Goal: Information Seeking & Learning: Check status

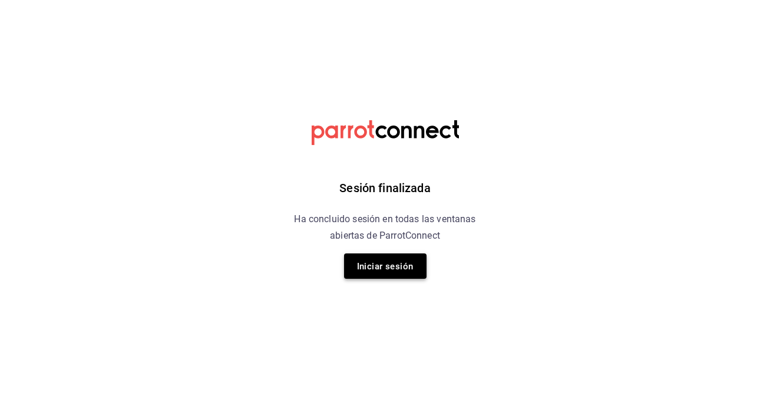
click at [407, 263] on font "Iniciar sesión" at bounding box center [385, 266] width 57 height 11
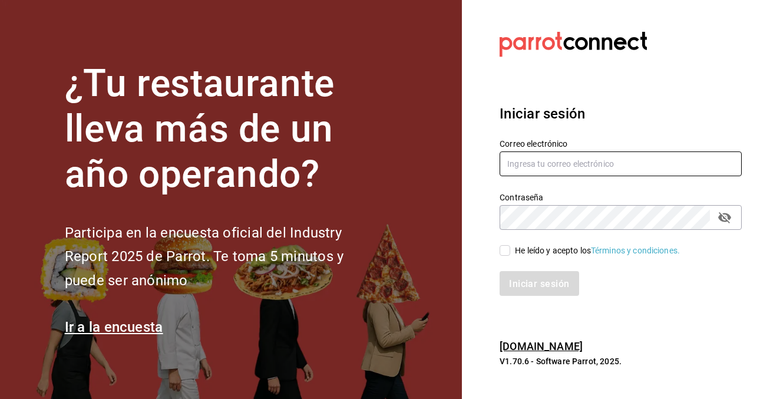
click at [529, 160] on input "text" at bounding box center [621, 163] width 242 height 25
type input "bryssmg@gmail.com"
click at [509, 247] on input "He leído y acepto los Términos y condiciones." at bounding box center [505, 250] width 11 height 11
checkbox input "true"
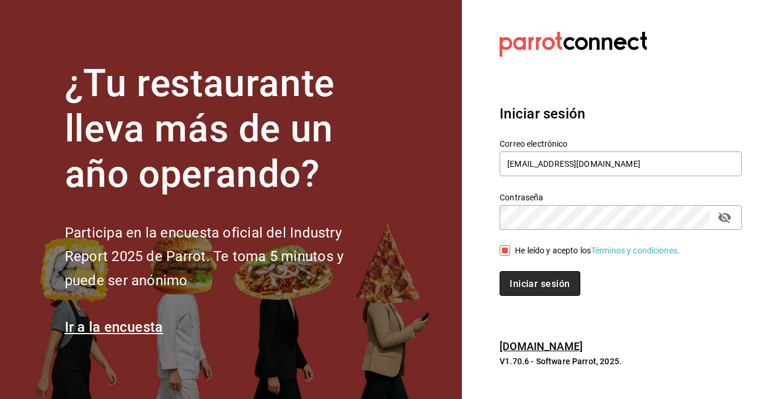
click at [559, 280] on font "Iniciar sesión" at bounding box center [540, 283] width 60 height 11
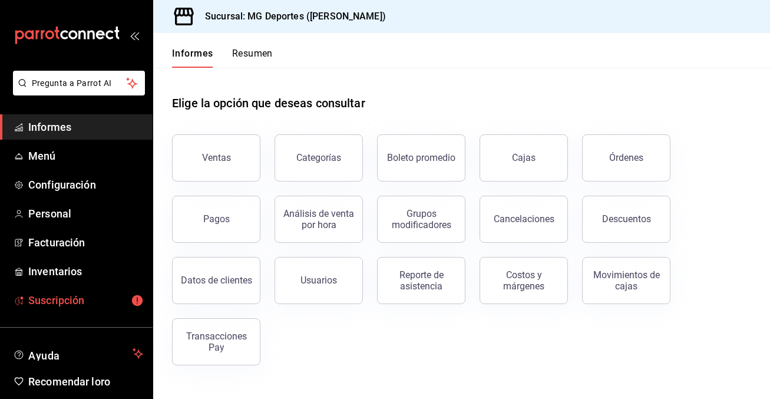
click at [94, 298] on span "Suscripción" at bounding box center [85, 300] width 115 height 16
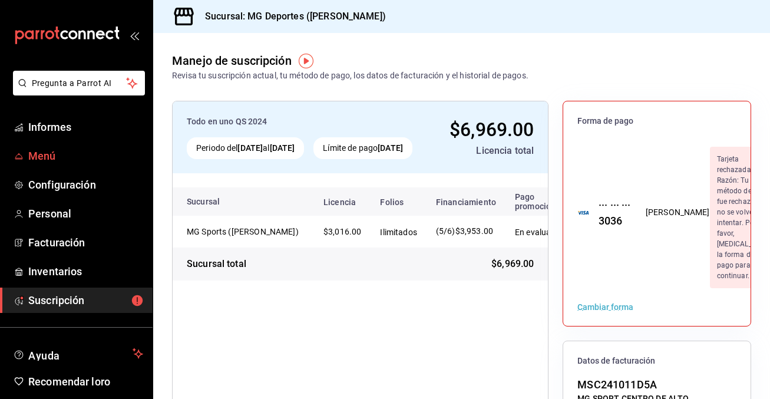
click at [38, 148] on span "Menú" at bounding box center [85, 156] width 115 height 16
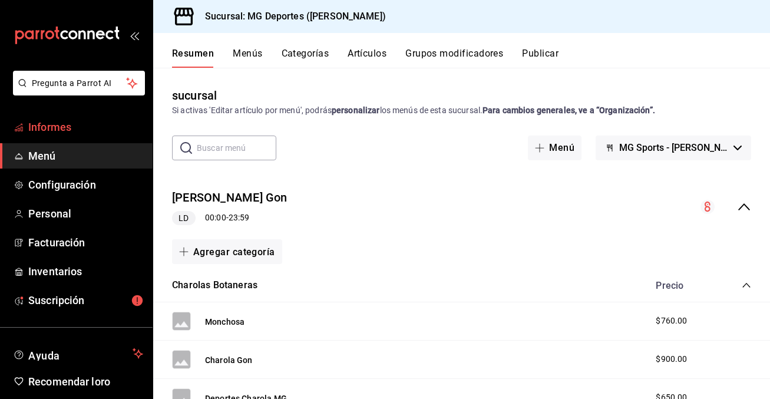
click at [67, 127] on font "Informes" at bounding box center [49, 127] width 43 height 12
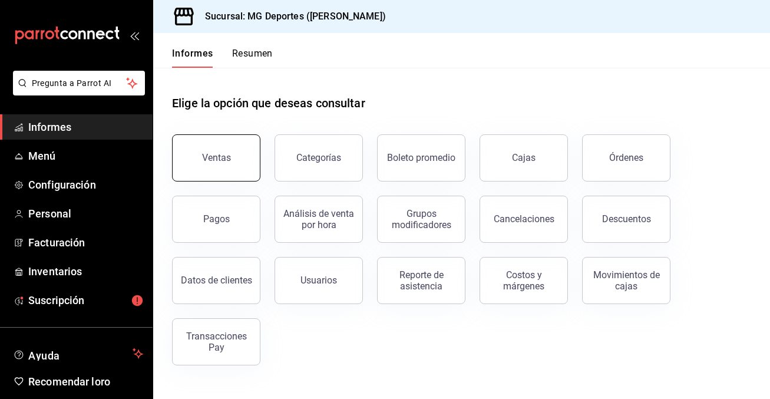
click at [247, 159] on button "Ventas" at bounding box center [216, 157] width 88 height 47
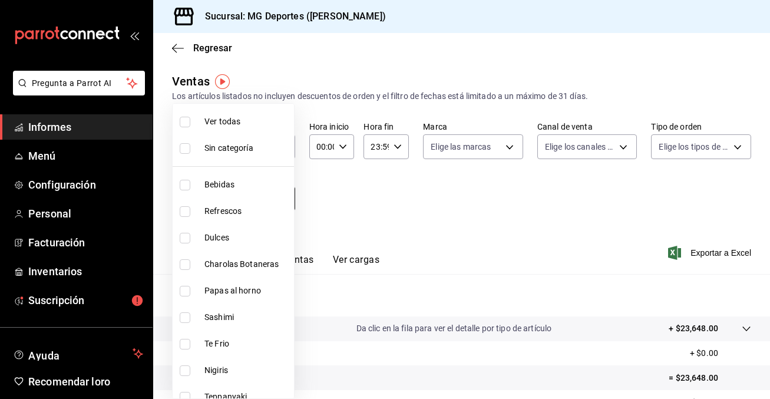
click at [274, 199] on body "Pregunta a Parrot AI Informes Menú Configuración Personal Facturación Inventari…" at bounding box center [385, 199] width 770 height 399
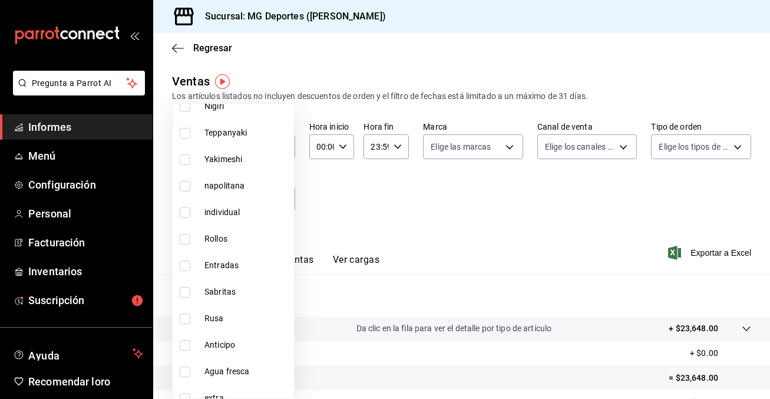
scroll to position [622, 0]
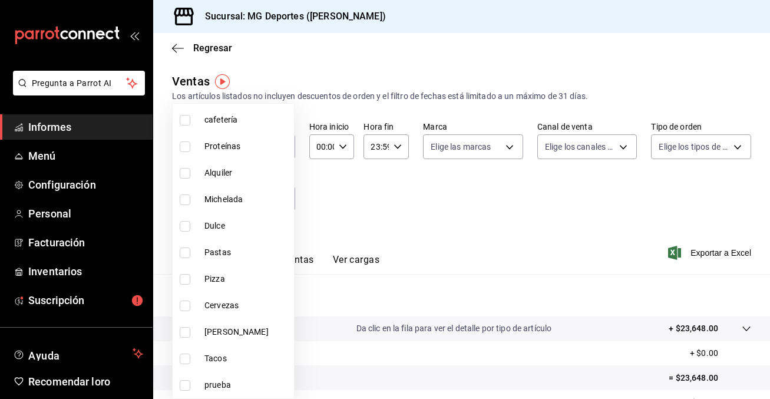
click at [186, 278] on input "checkbox" at bounding box center [185, 279] width 11 height 11
checkbox input "true"
type input "fb318b2c-1b05-4f24-b370-1c542c138a93"
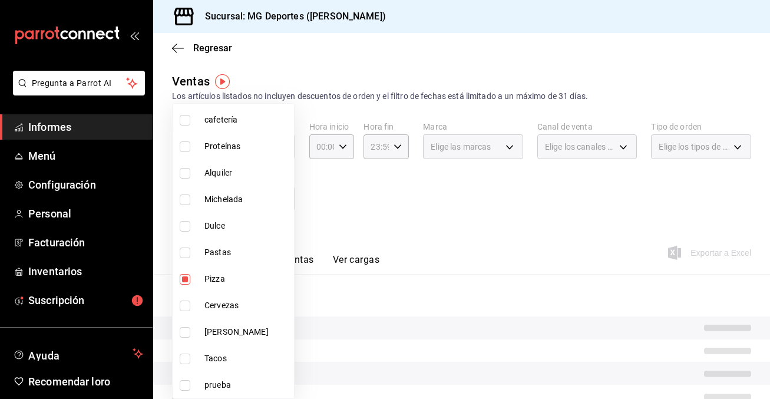
click at [187, 249] on input "checkbox" at bounding box center [185, 252] width 11 height 11
checkbox input "true"
type input "fb318b2c-1b05-4f24-b370-1c542c138a93,310e22d5-ba49-4938-b985-564cfbf4de4a"
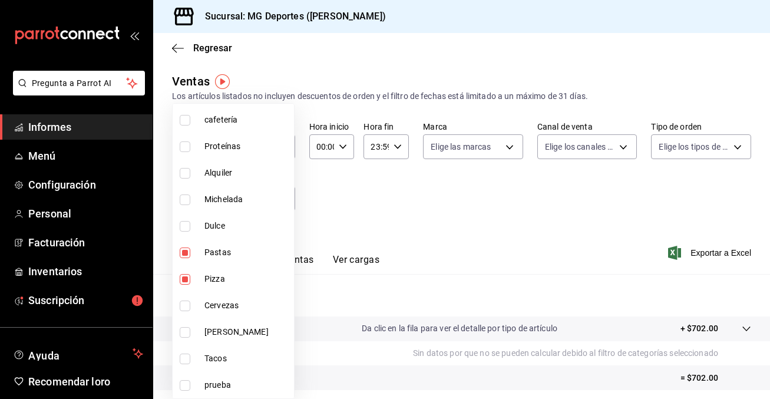
click at [187, 226] on input "checkbox" at bounding box center [185, 226] width 11 height 11
checkbox input "true"
type input "fb318b2c-1b05-4f24-b370-1c542c138a93,310e22d5-ba49-4938-b985-564cfbf4de4a,86e0c…"
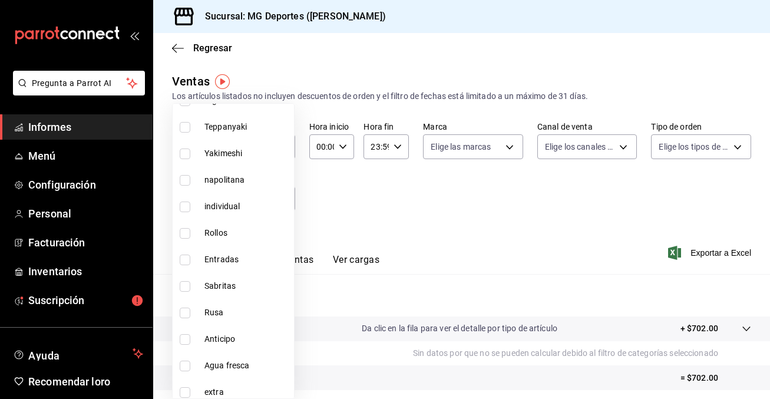
scroll to position [268, 0]
click at [189, 210] on input "checkbox" at bounding box center [185, 208] width 11 height 11
checkbox input "true"
type input "fb318b2c-1b05-4f24-b370-1c542c138a93,310e22d5-ba49-4938-b985-564cfbf4de4a,86e0c…"
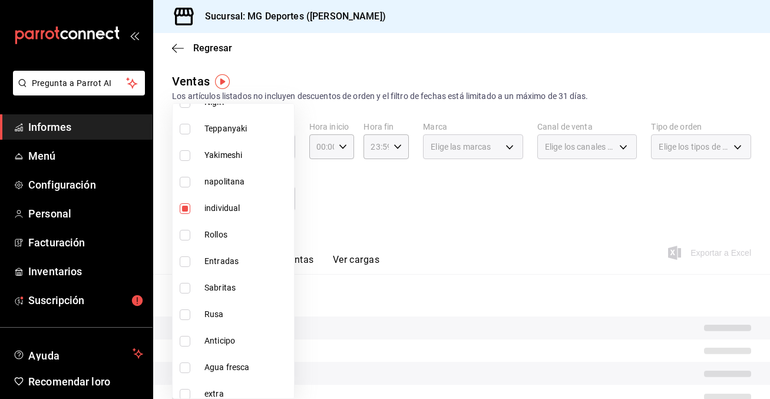
click at [184, 184] on input "checkbox" at bounding box center [185, 182] width 11 height 11
checkbox input "true"
type input "fb318b2c-1b05-4f24-b370-1c542c138a93,310e22d5-ba49-4938-b985-564cfbf4de4a,86e0c…"
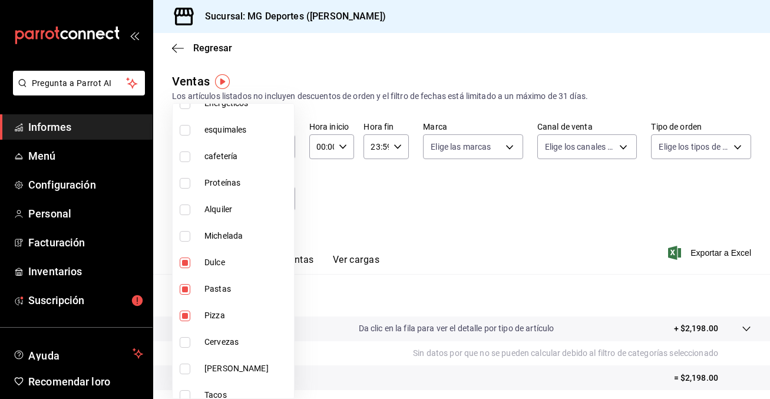
scroll to position [622, 0]
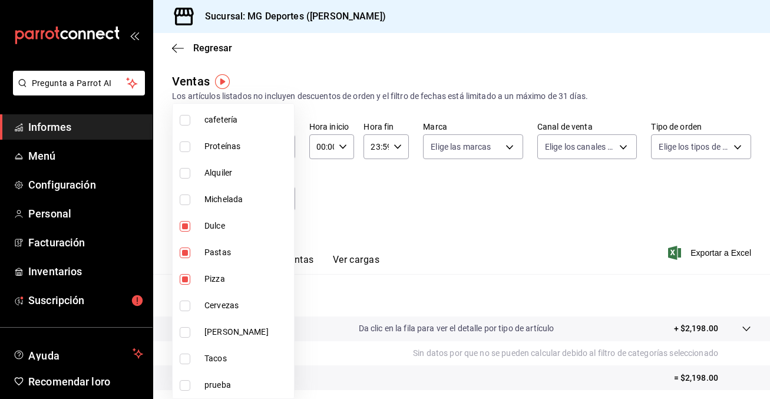
click at [350, 229] on div at bounding box center [385, 199] width 770 height 399
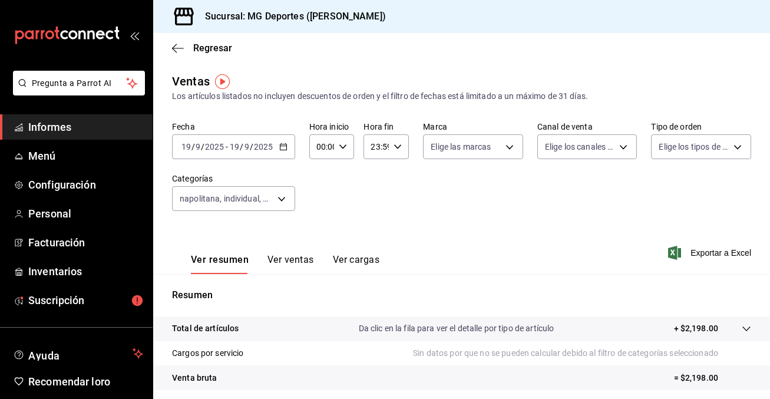
click at [283, 145] on icon "button" at bounding box center [283, 147] width 8 height 8
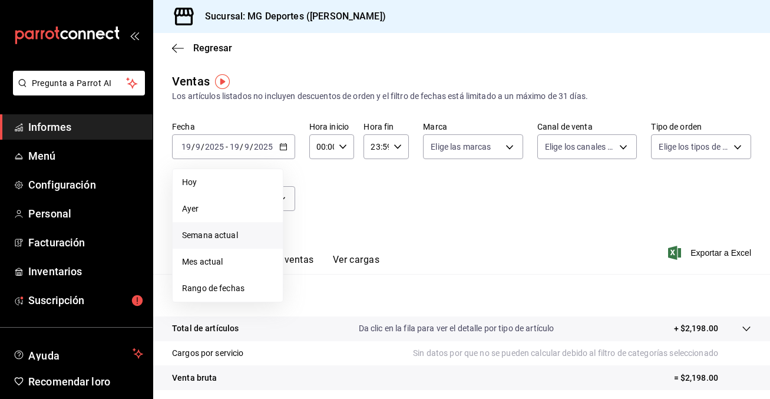
click at [233, 239] on font "Semana actual" at bounding box center [210, 234] width 56 height 9
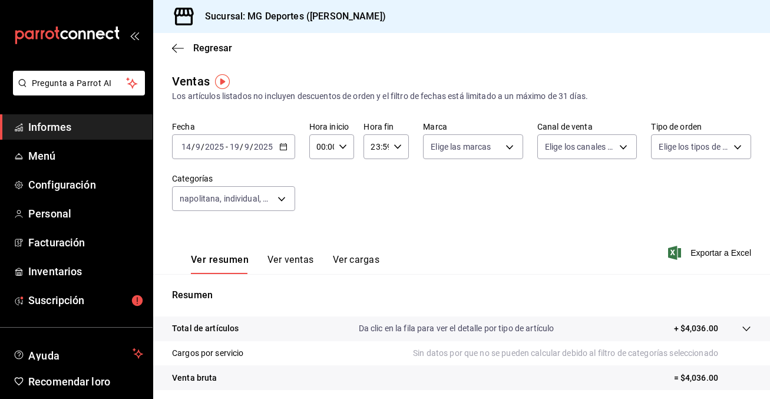
click at [284, 144] on \(Stroke\) "button" at bounding box center [283, 147] width 7 height 6
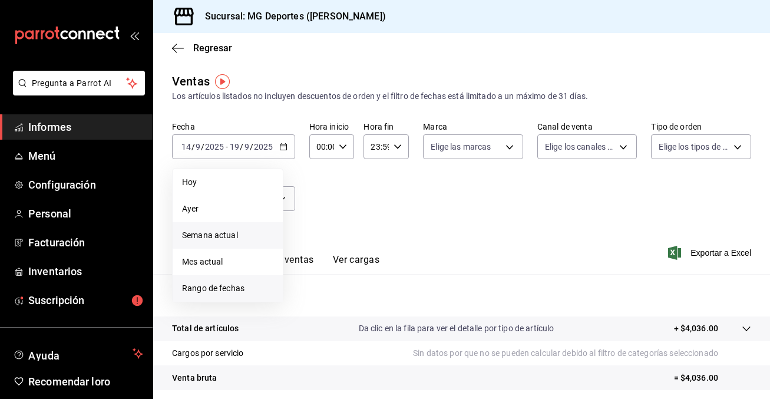
click at [238, 283] on font "Rango de fechas" at bounding box center [213, 287] width 62 height 9
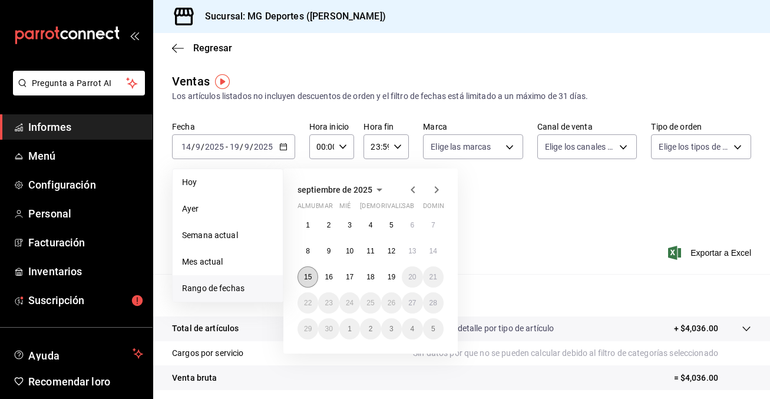
click at [307, 275] on font "15" at bounding box center [308, 277] width 8 height 8
click at [312, 258] on button "8" at bounding box center [308, 250] width 21 height 21
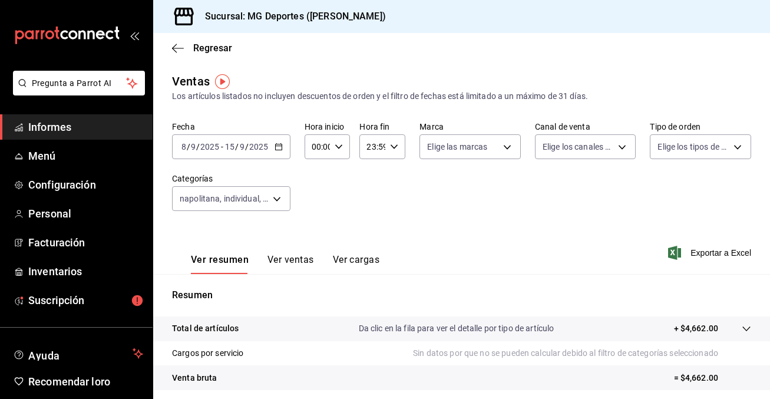
click at [278, 149] on icon "button" at bounding box center [279, 147] width 8 height 8
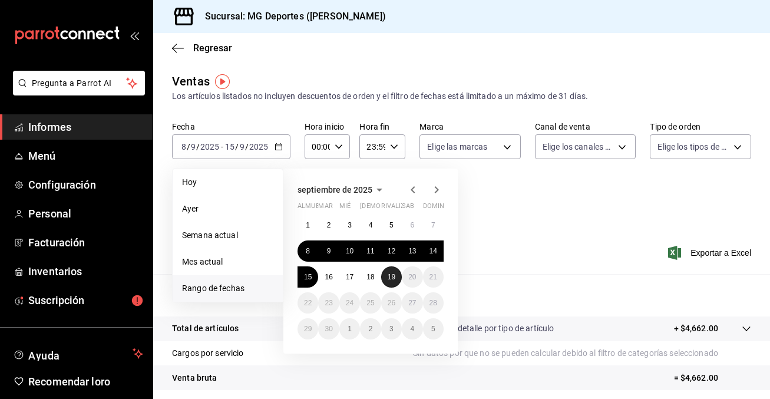
click at [395, 278] on font "19" at bounding box center [392, 277] width 8 height 8
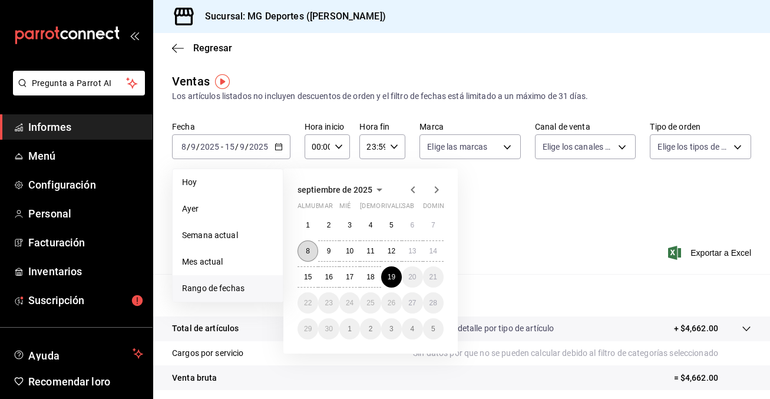
click at [308, 249] on font "8" at bounding box center [308, 251] width 4 height 8
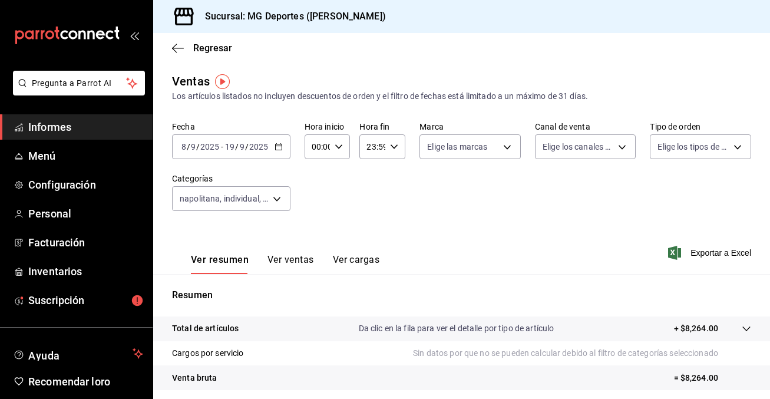
click at [280, 149] on icon "button" at bounding box center [279, 147] width 8 height 8
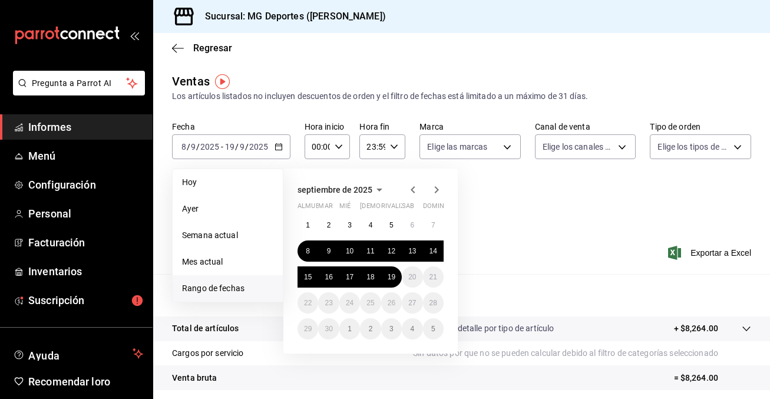
click at [484, 209] on div "septiembre de 2025 almuerzo mar [PERSON_NAME] rivalizar sab dominio 1 2 3 4 5 6…" at bounding box center [386, 256] width 206 height 194
click at [486, 190] on div "septiembre de 2025 almuerzo mar [PERSON_NAME] rivalizar sab dominio 1 2 3 4 5 6…" at bounding box center [386, 256] width 206 height 194
click at [292, 166] on div "septiembre de 2025 almuerzo mar [PERSON_NAME] rivalizar sab dominio 1 2 3 4 5 6…" at bounding box center [386, 256] width 206 height 194
click at [280, 114] on div "Ventas Los artículos listados no incluyen descuentos de orden y el filtro de fe…" at bounding box center [461, 309] width 617 height 474
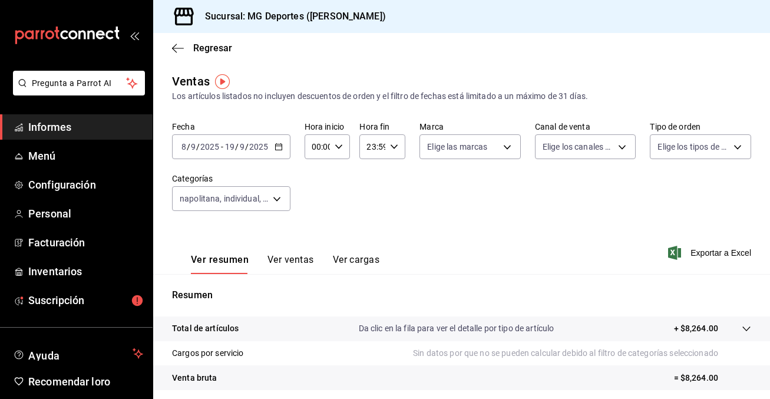
click at [278, 148] on icon "button" at bounding box center [279, 147] width 8 height 8
click at [511, 223] on div "Fecha [DATE] [DATE] - [DATE] [DATE] Hora inicio 00:00 Hora inicio Hora fin 23:5…" at bounding box center [461, 173] width 579 height 104
click at [84, 127] on span "Informes" at bounding box center [85, 127] width 115 height 16
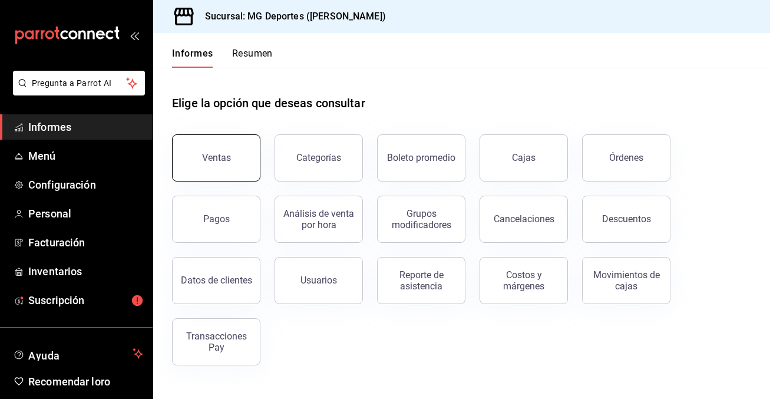
click at [212, 164] on button "Ventas" at bounding box center [216, 157] width 88 height 47
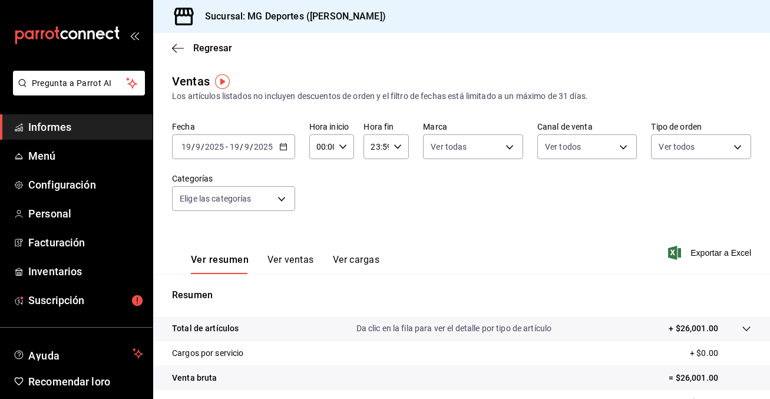
click at [283, 147] on icon "button" at bounding box center [283, 147] width 8 height 8
click at [283, 148] on icon "button" at bounding box center [283, 147] width 8 height 8
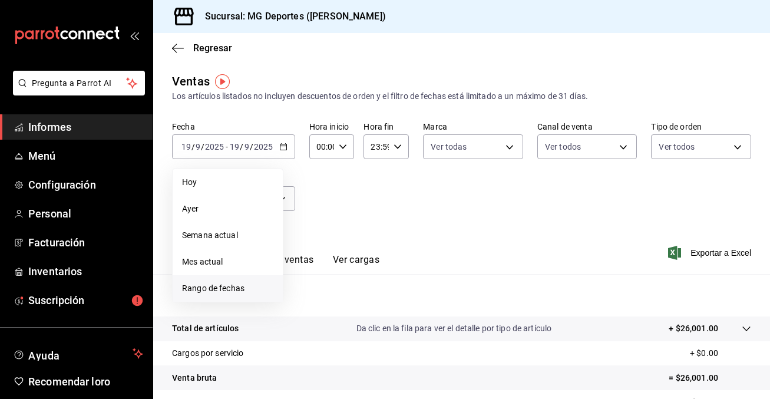
click at [241, 288] on font "Rango de fechas" at bounding box center [213, 287] width 62 height 9
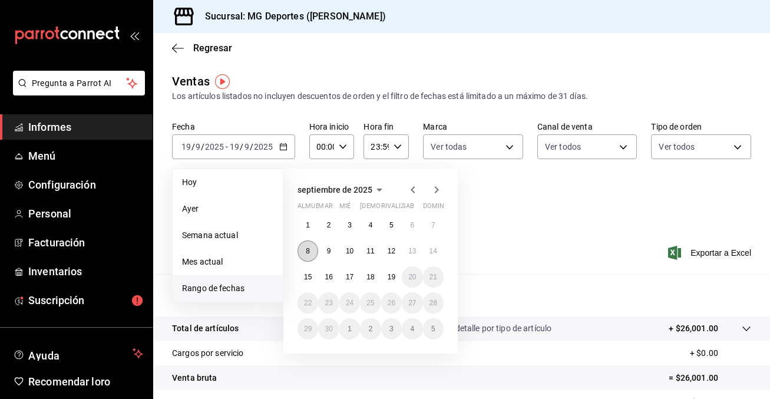
click at [311, 253] on button "8" at bounding box center [308, 250] width 21 height 21
click at [399, 279] on button "19" at bounding box center [391, 276] width 21 height 21
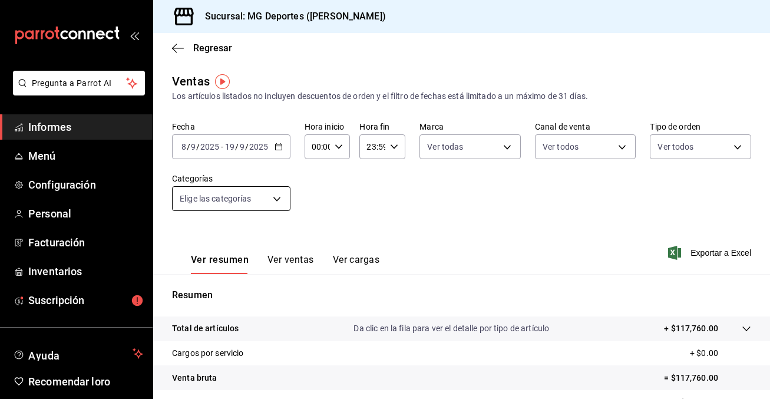
click at [276, 202] on body "Pregunta a Parrot AI Informes Menú Configuración Personal Facturación Inventari…" at bounding box center [385, 199] width 770 height 399
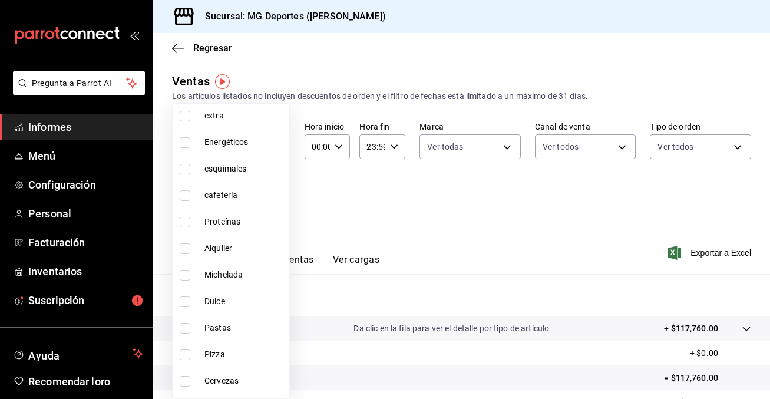
scroll to position [542, 0]
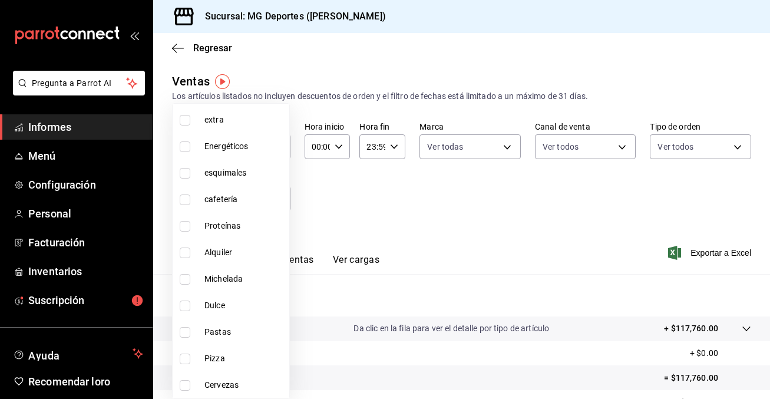
click at [187, 225] on input "checkbox" at bounding box center [185, 226] width 11 height 11
checkbox input "true"
type input "f263cf30-0ab0-4a56-95b0-9aa49e858a76"
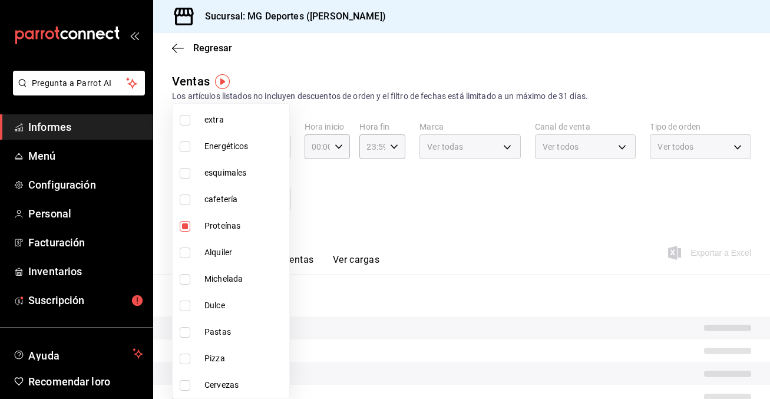
click at [184, 196] on input "checkbox" at bounding box center [185, 199] width 11 height 11
checkbox input "true"
type input "f263cf30-0ab0-4a56-95b0-9aa49e858a76,f75cb317-7ab4-4486-a7bc-e47ac49286c3"
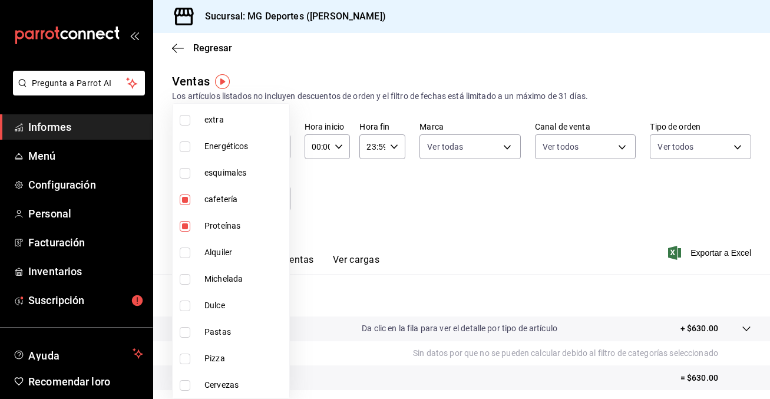
click at [188, 174] on input "checkbox" at bounding box center [185, 173] width 11 height 11
checkbox input "true"
type input "f263cf30-0ab0-4a56-95b0-9aa49e858a76,f75cb317-7ab4-4486-a7bc-e47ac49286c3,e14df…"
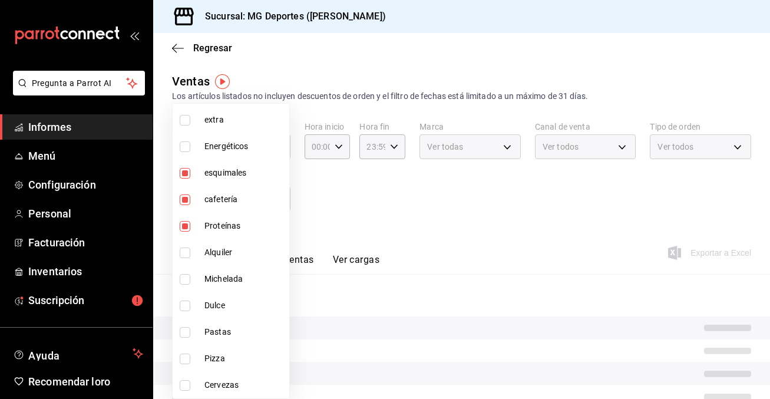
click at [184, 145] on input "checkbox" at bounding box center [185, 146] width 11 height 11
checkbox input "true"
type input "f263cf30-0ab0-4a56-95b0-9aa49e858a76,f75cb317-7ab4-4486-a7bc-e47ac49286c3,e14df…"
click at [188, 118] on input "checkbox" at bounding box center [185, 120] width 11 height 11
checkbox input "true"
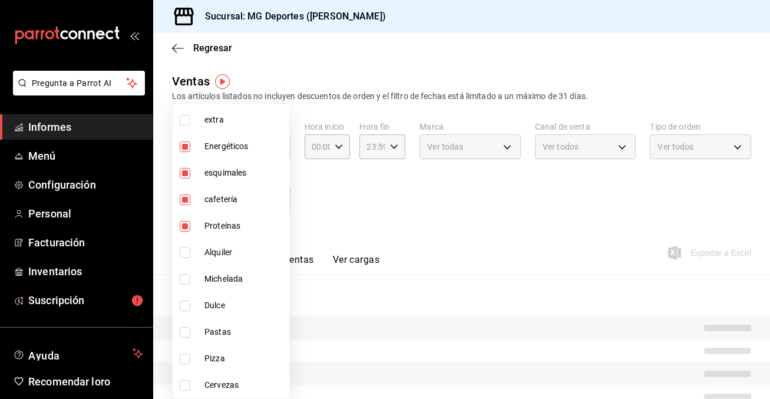
type input "f263cf30-0ab0-4a56-95b0-9aa49e858a76,f75cb317-7ab4-4486-a7bc-e47ac49286c3,e14df…"
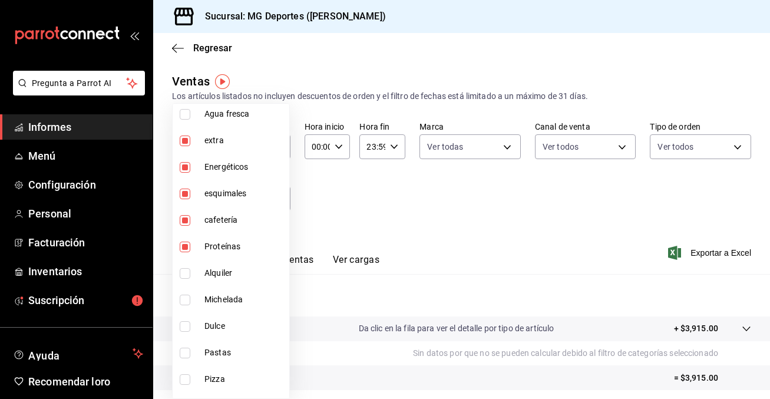
scroll to position [540, 0]
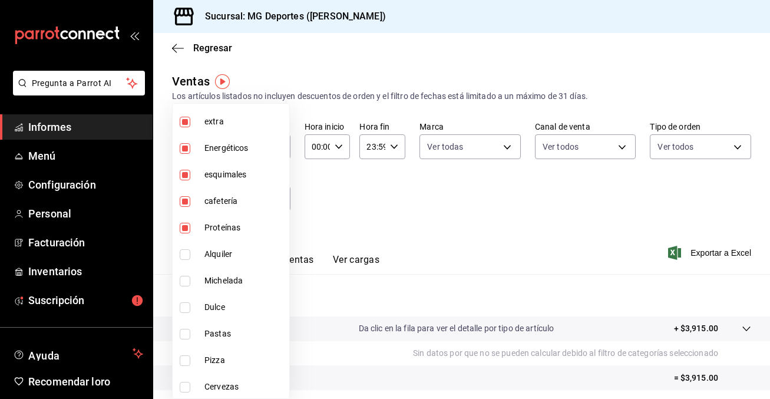
click at [403, 232] on div at bounding box center [385, 199] width 770 height 399
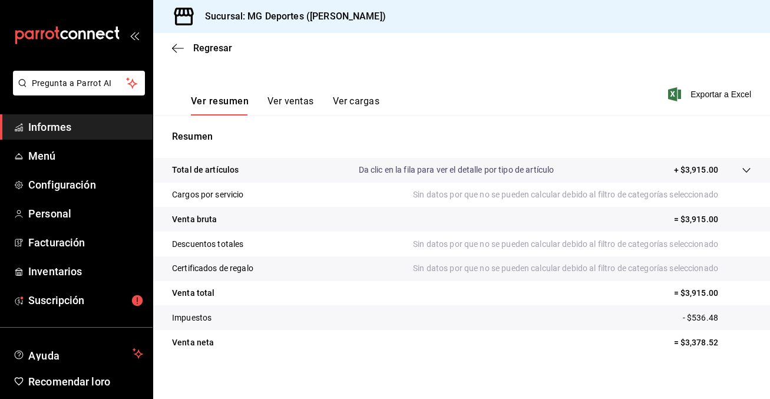
scroll to position [166, 0]
